Goal: Entertainment & Leisure: Consume media (video, audio)

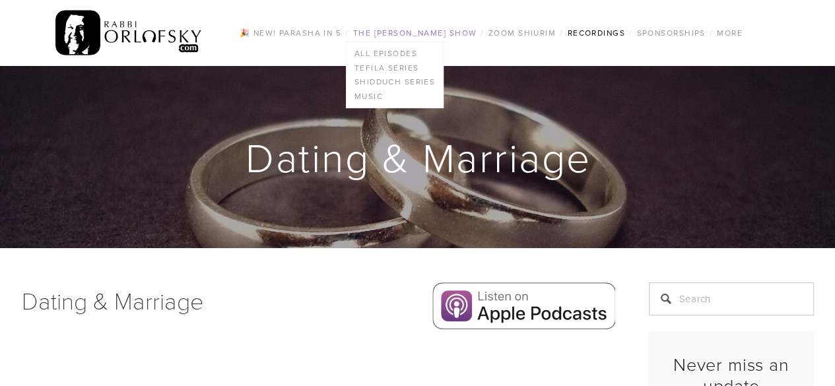
drag, startPoint x: 0, startPoint y: 0, endPoint x: 388, endPoint y: 32, distance: 389.5
click at [388, 32] on link "The [PERSON_NAME] Show" at bounding box center [415, 32] width 132 height 17
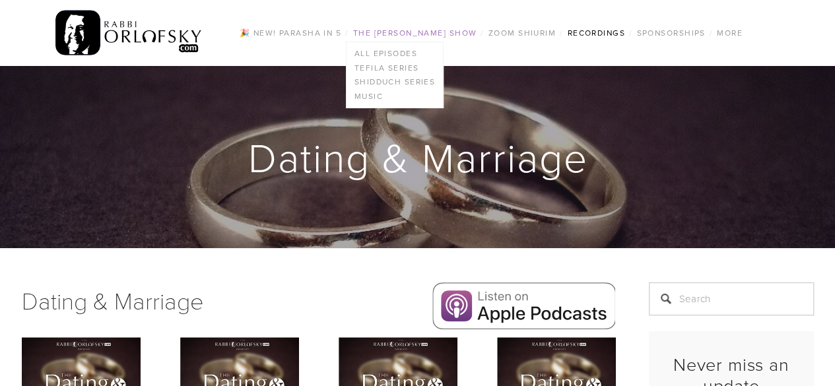
click at [387, 34] on link "The [PERSON_NAME] Show" at bounding box center [415, 32] width 132 height 17
click at [375, 50] on link "All Episodes" at bounding box center [395, 53] width 97 height 15
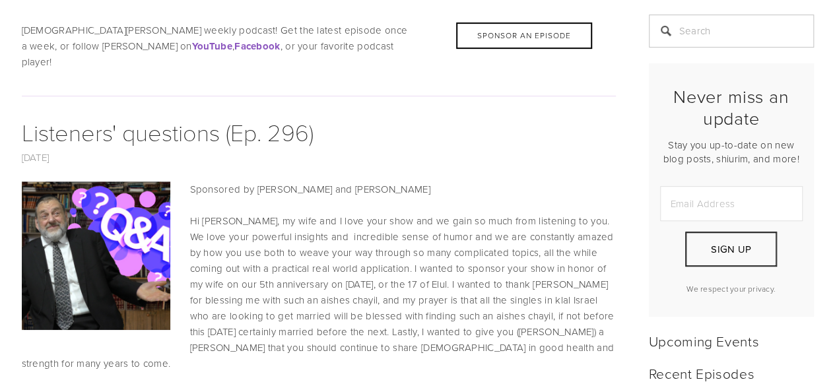
scroll to position [301, 0]
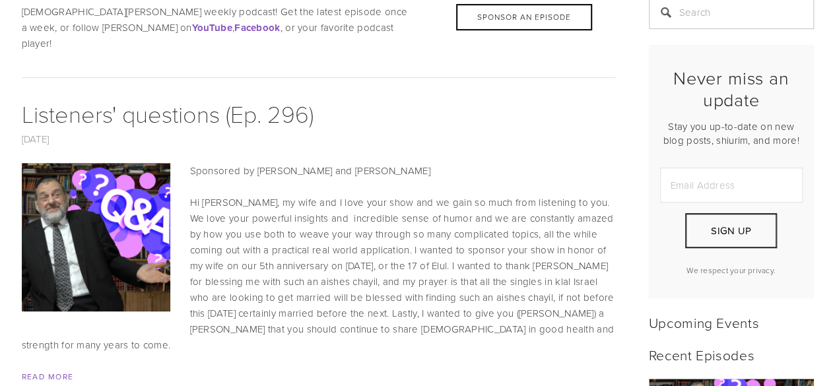
click at [145, 180] on img at bounding box center [95, 237] width 223 height 149
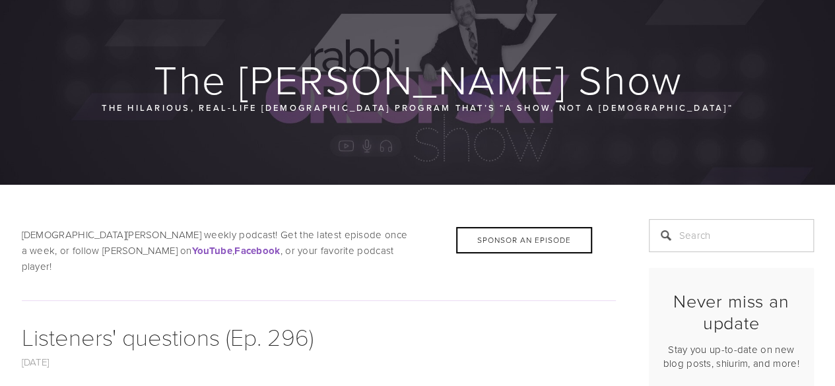
scroll to position [107, 0]
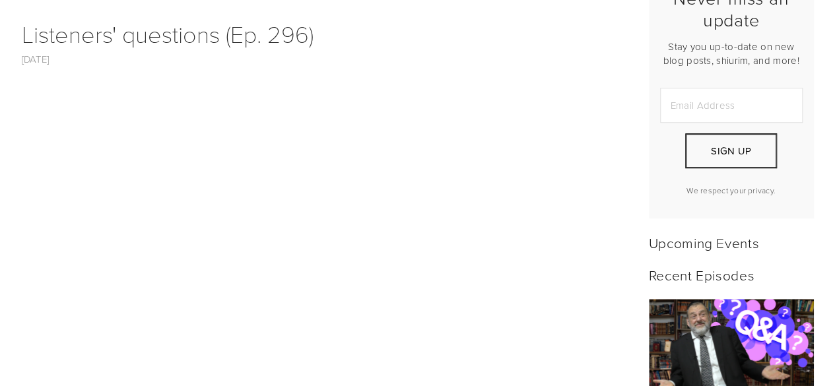
drag, startPoint x: 844, startPoint y: 49, endPoint x: 844, endPoint y: 108, distance: 58.8
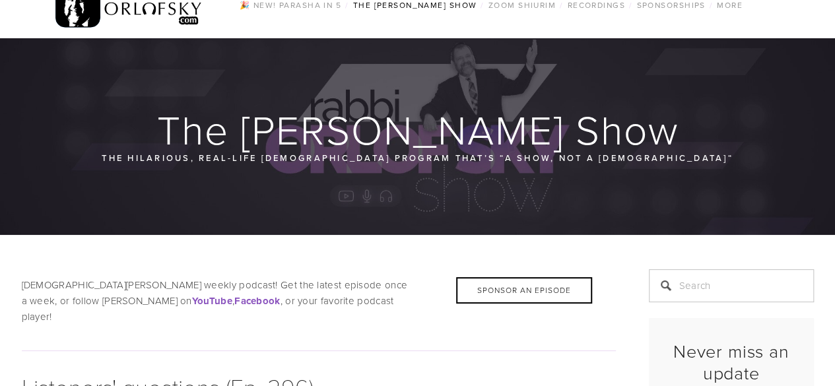
scroll to position [24, 0]
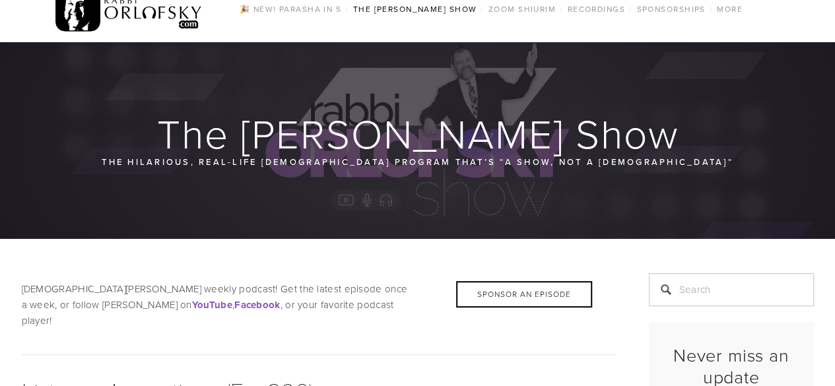
click at [423, 130] on h1 "The [PERSON_NAME] Show" at bounding box center [419, 133] width 794 height 42
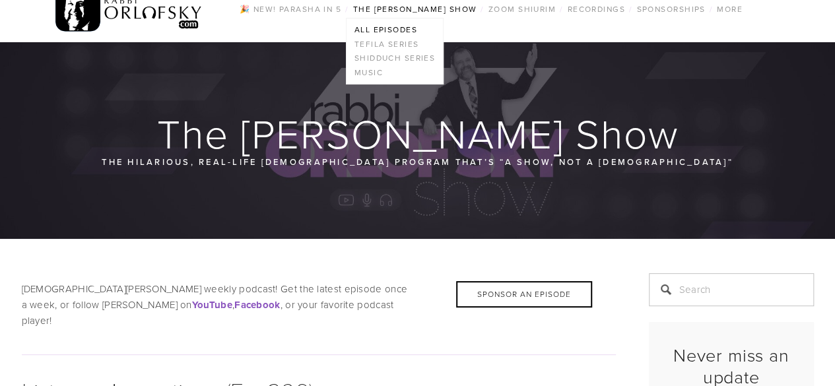
click at [387, 11] on link "The [PERSON_NAME] Show" at bounding box center [415, 9] width 132 height 17
click at [386, 24] on link "All Episodes" at bounding box center [395, 29] width 97 height 15
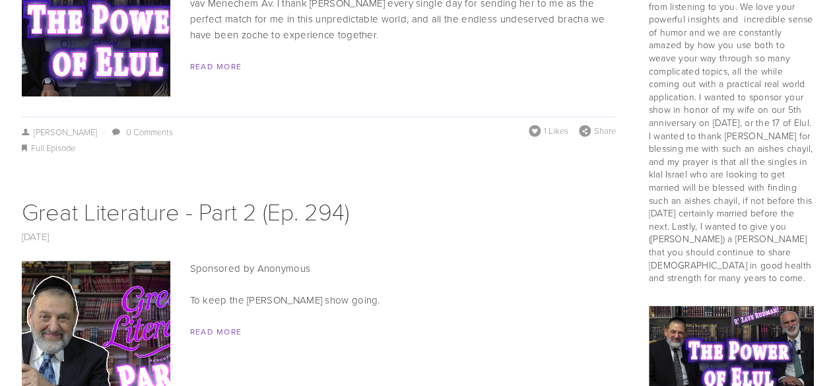
scroll to position [1143, 0]
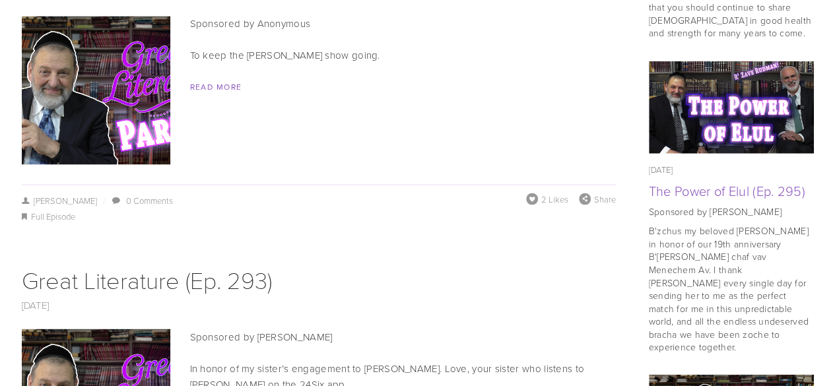
click at [99, 50] on img at bounding box center [96, 90] width 264 height 149
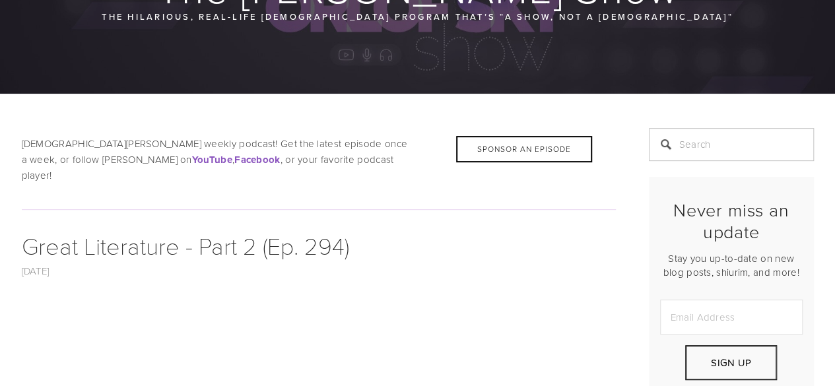
scroll to position [166, 0]
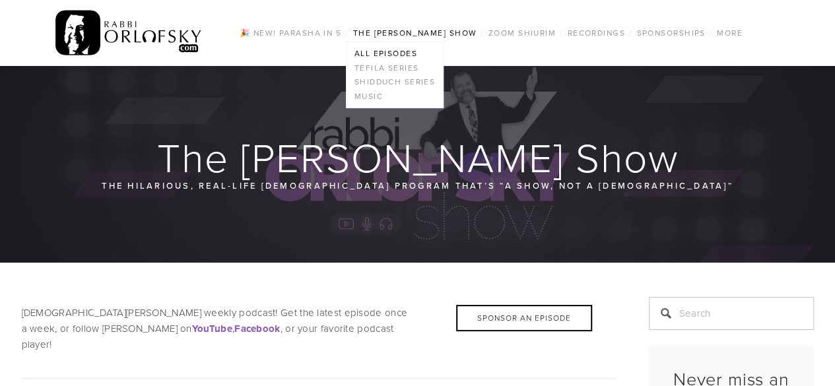
click at [392, 56] on link "All Episodes" at bounding box center [395, 53] width 97 height 15
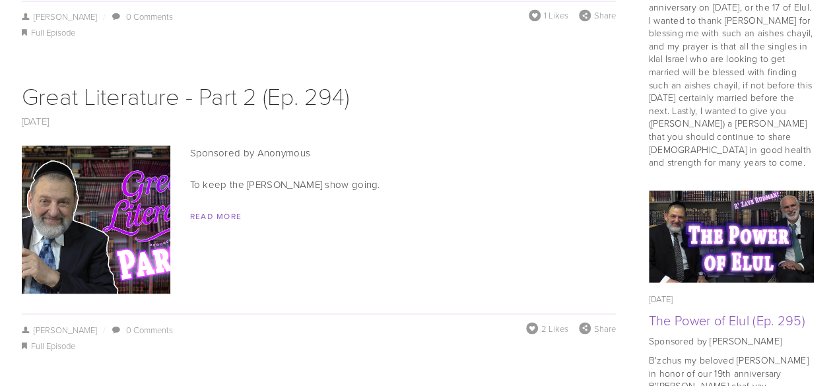
scroll to position [1352, 0]
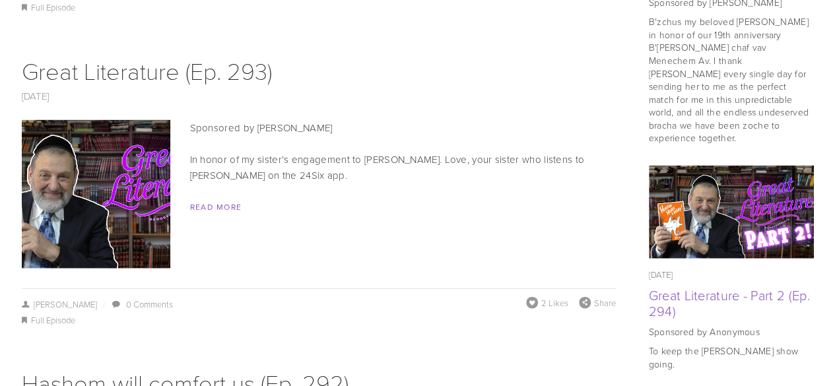
click at [71, 174] on img at bounding box center [96, 194] width 264 height 149
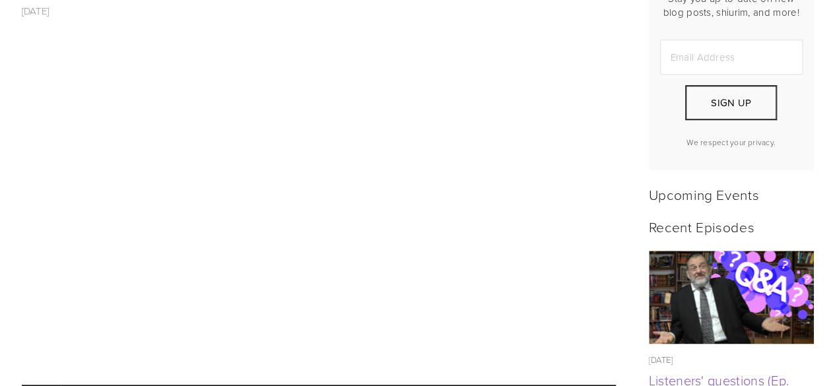
scroll to position [436, 0]
